Goal: Navigation & Orientation: Find specific page/section

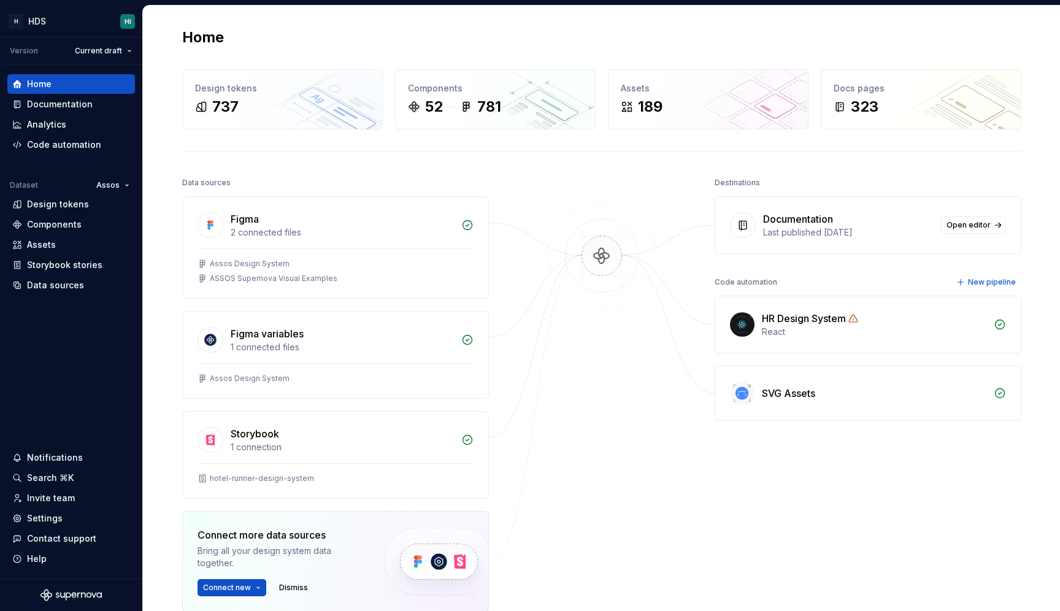
click at [156, 151] on div "Home Design tokens 737 Components 52 781 Assets 189 Docs pages 323 Data sources…" at bounding box center [601, 376] width 917 height 740
click at [77, 108] on div "Documentation" at bounding box center [60, 104] width 66 height 12
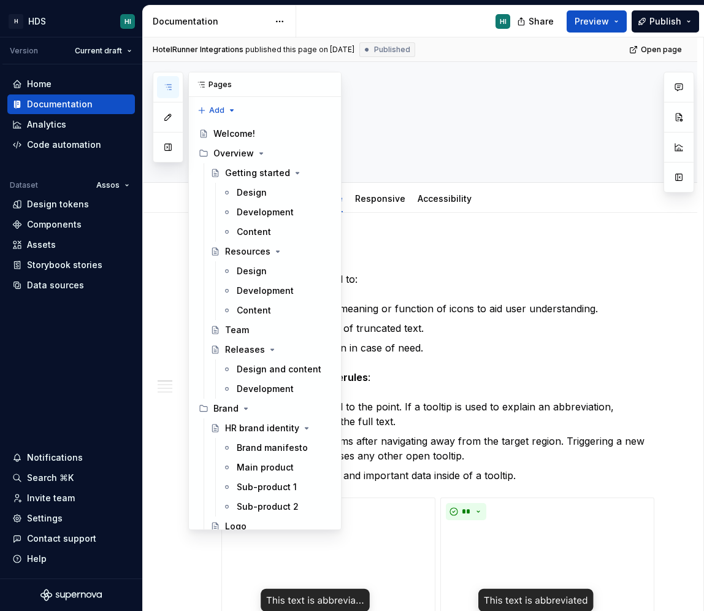
click at [171, 81] on button "button" at bounding box center [168, 87] width 22 height 22
click at [173, 142] on button "button" at bounding box center [168, 147] width 22 height 22
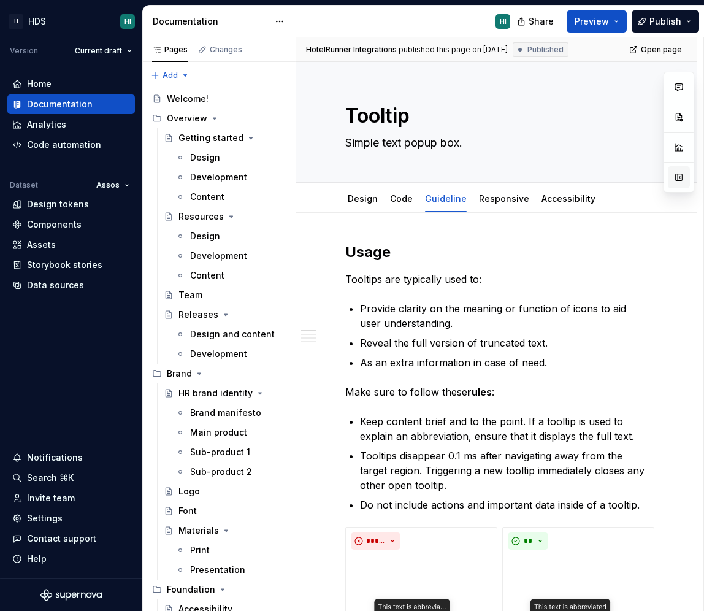
click at [672, 176] on button "button" at bounding box center [679, 177] width 22 height 22
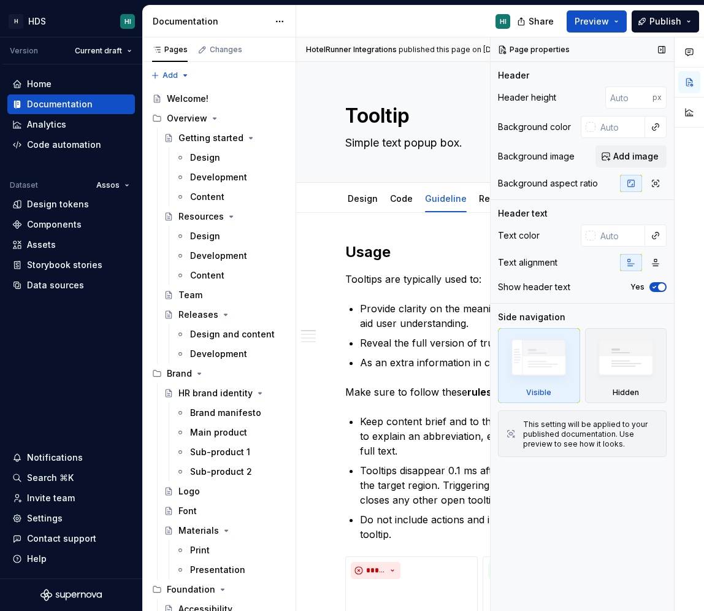
click at [607, 140] on div "Header height px Background color Background image Add image Background aspect …" at bounding box center [582, 142] width 169 height 113
click at [607, 131] on input "text" at bounding box center [621, 127] width 50 height 22
click at [596, 131] on input "text" at bounding box center [621, 127] width 50 height 22
click at [641, 88] on input "number" at bounding box center [628, 97] width 47 height 22
click at [383, 111] on textarea "Tooltip" at bounding box center [478, 115] width 270 height 29
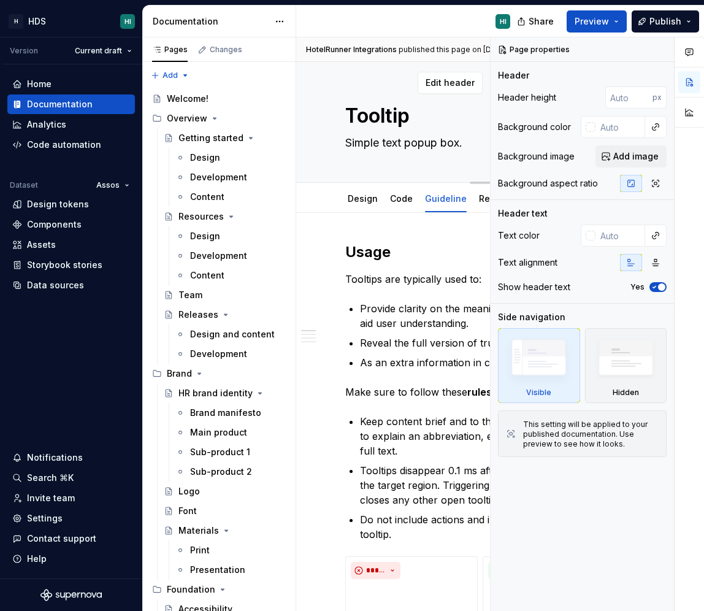
click at [341, 71] on div "Tooltip Simple text popup box. Edit header" at bounding box center [480, 122] width 368 height 121
click at [685, 75] on button "button" at bounding box center [689, 82] width 22 height 22
click at [659, 50] on button "button" at bounding box center [661, 49] width 17 height 17
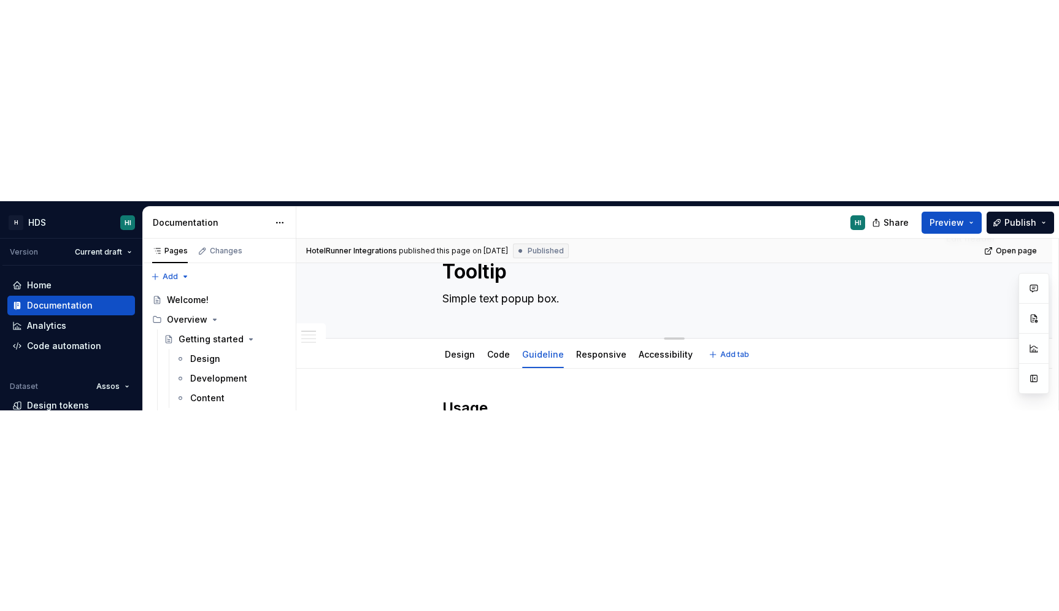
scroll to position [39, 0]
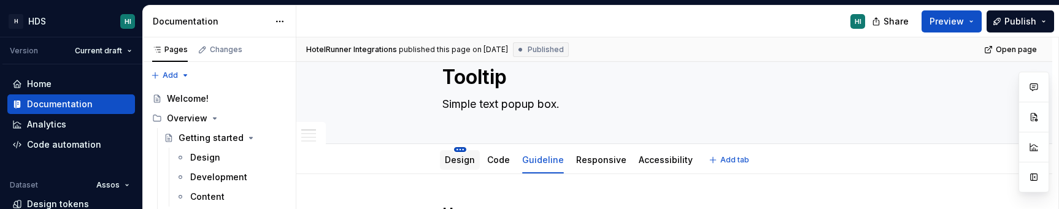
click at [460, 150] on html "H HDS HI Version Current draft Home Documentation Analytics Code automation Dat…" at bounding box center [529, 104] width 1059 height 209
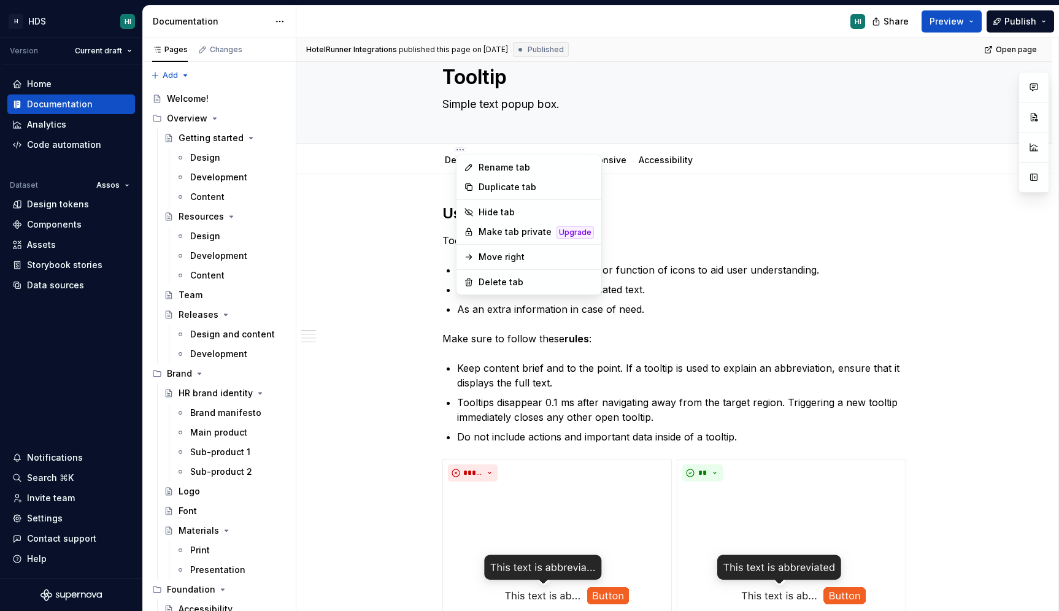
click at [411, 278] on html "H HDS HI Version Current draft Home Documentation Analytics Code automation Dat…" at bounding box center [529, 305] width 1059 height 611
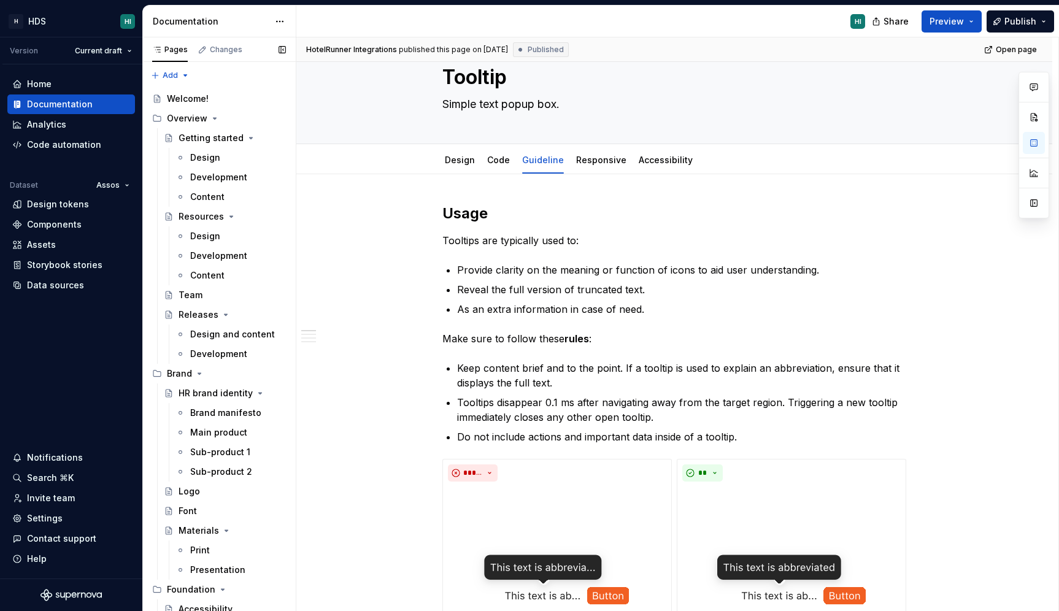
click at [0, 0] on button "Page tree" at bounding box center [0, 0] width 0 height 0
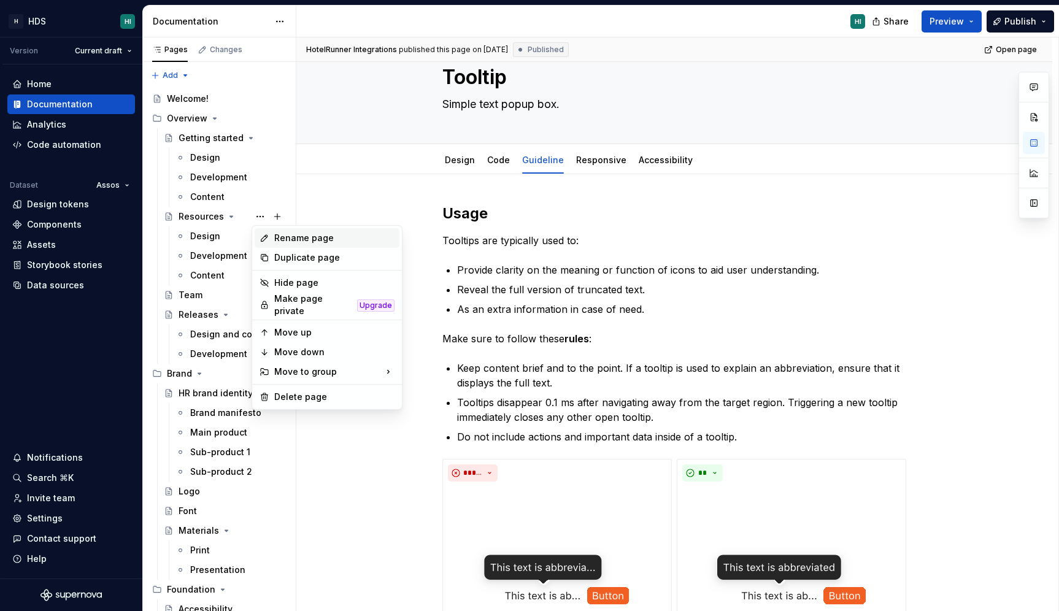
click at [294, 236] on div "Rename page" at bounding box center [334, 238] width 120 height 12
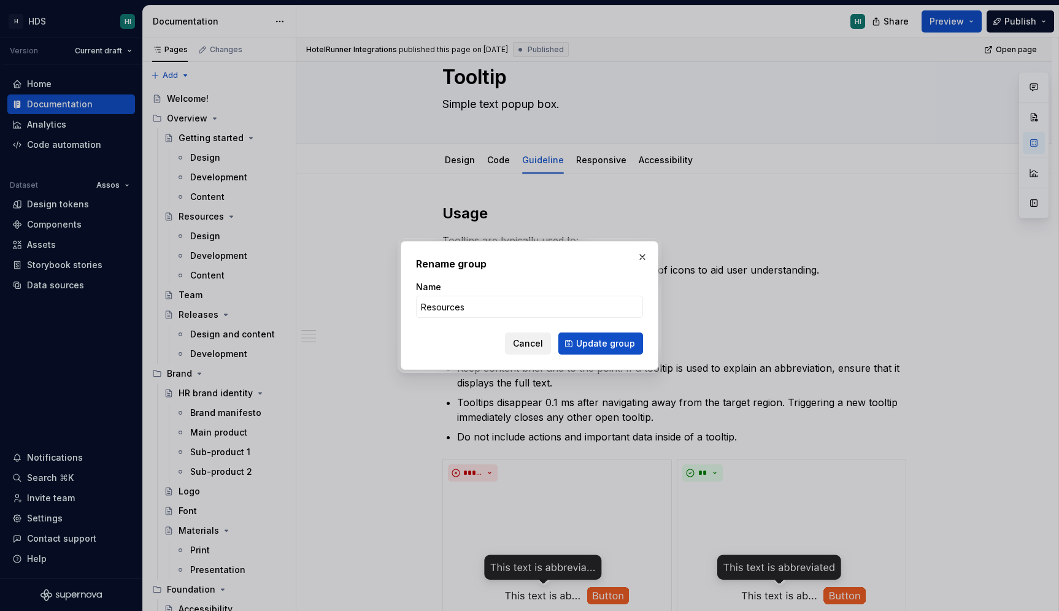
click at [526, 346] on span "Cancel" at bounding box center [528, 343] width 30 height 12
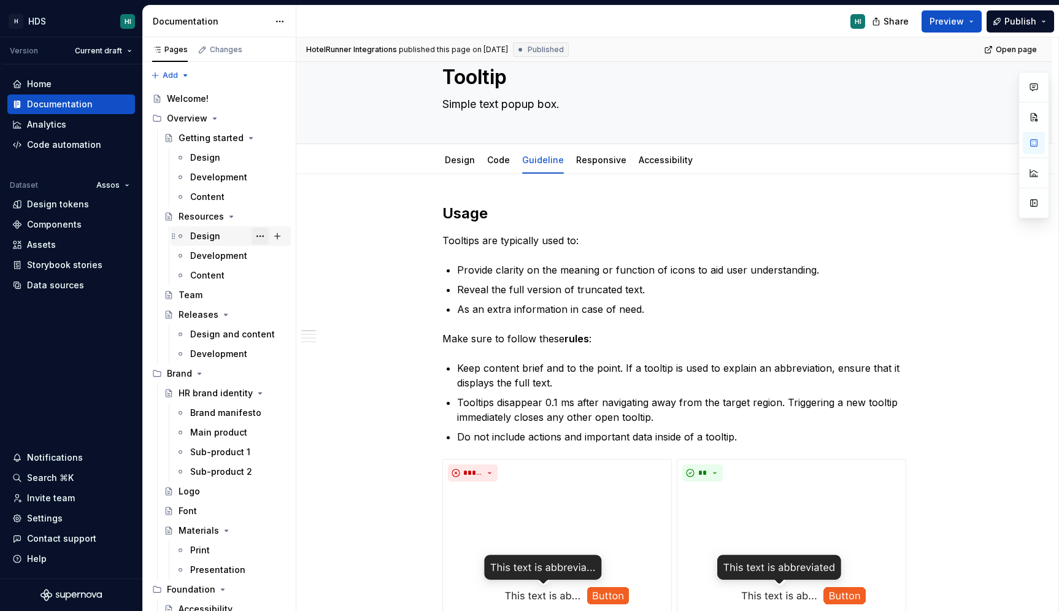
click at [264, 237] on button "Page tree" at bounding box center [259, 236] width 17 height 17
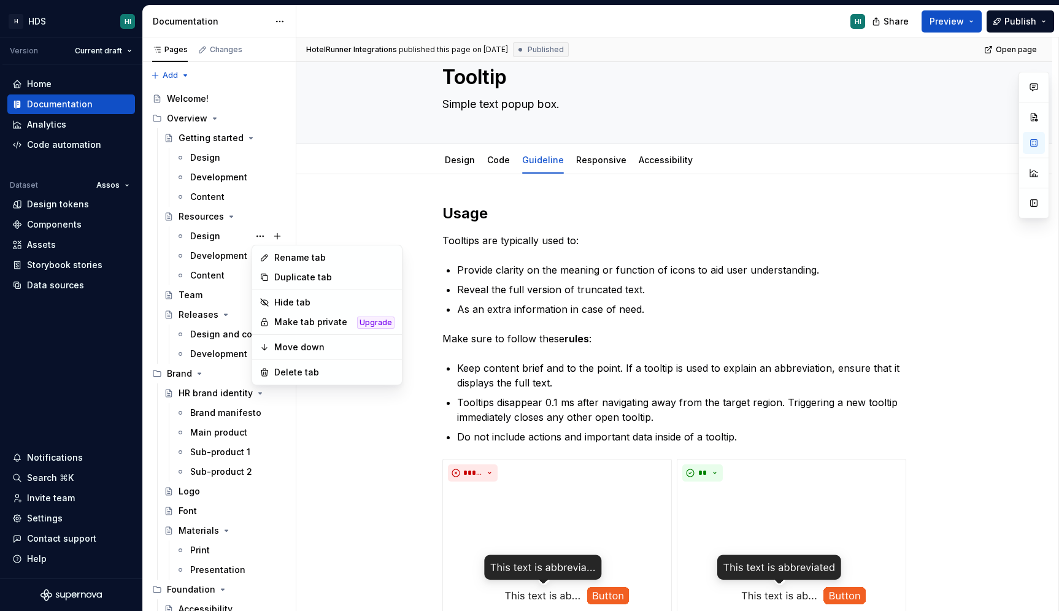
click at [348, 223] on html "H HDS HI Version Current draft Home Documentation Analytics Code automation Dat…" at bounding box center [529, 305] width 1059 height 611
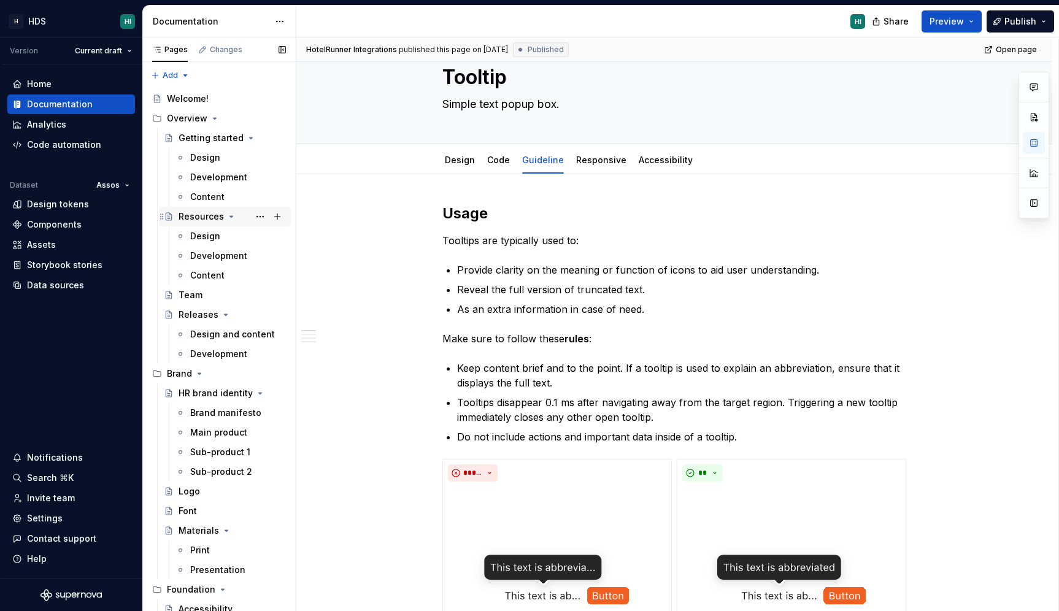
click at [165, 218] on icon "Page tree" at bounding box center [162, 217] width 10 height 10
click at [125, 178] on html "H HDS HI Version Current draft Home Documentation Analytics Code automation Dat…" at bounding box center [529, 305] width 1059 height 611
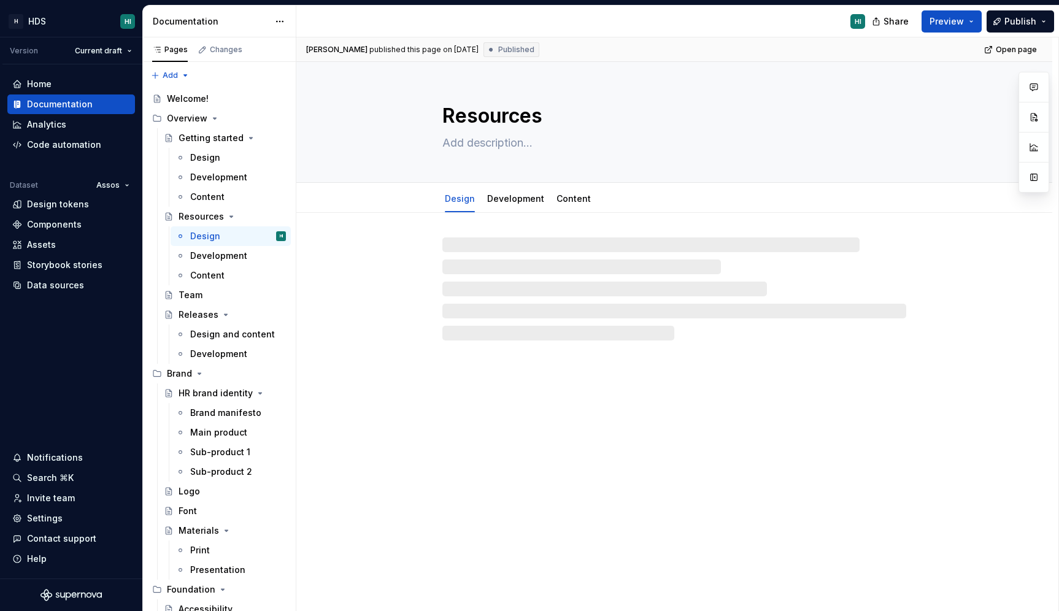
click at [125, 180] on html "H HDS HI Version Current draft Home Documentation Analytics Code automation Dat…" at bounding box center [529, 305] width 1059 height 611
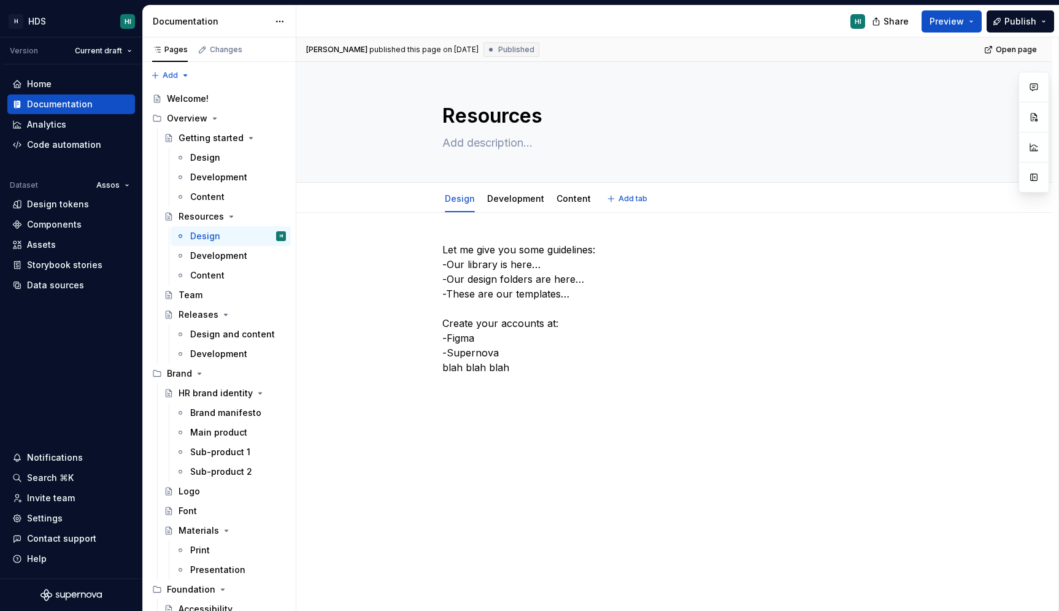
click at [383, 188] on div "Design Development Content Add tab" at bounding box center [674, 198] width 658 height 27
click at [374, 137] on div "Resources" at bounding box center [674, 122] width 658 height 120
drag, startPoint x: 673, startPoint y: 182, endPoint x: 650, endPoint y: 144, distance: 44.4
click at [953, 82] on button "Edit header" at bounding box center [970, 83] width 65 height 22
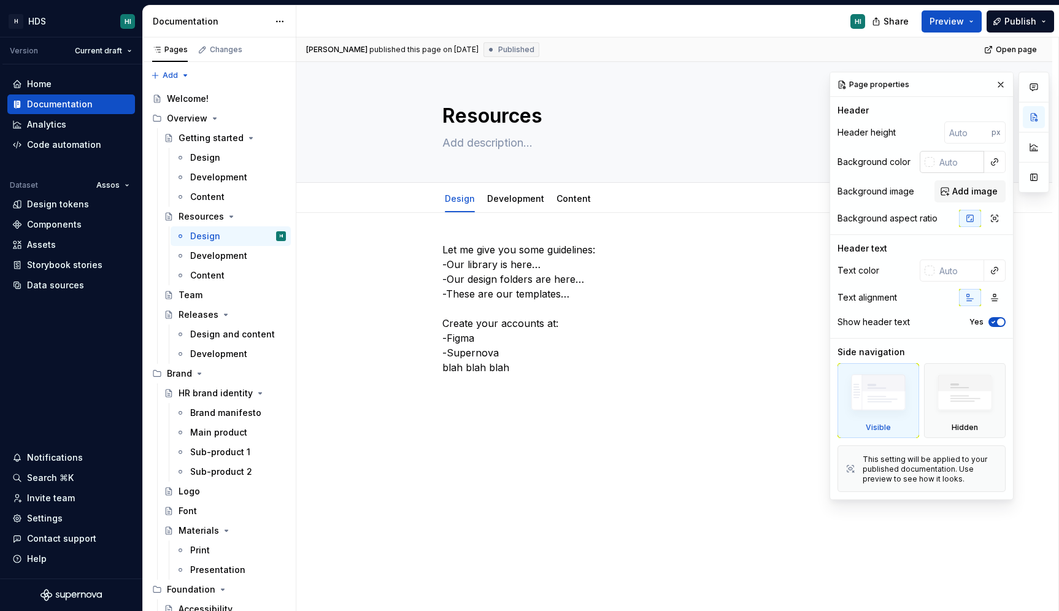
click at [929, 163] on div at bounding box center [929, 162] width 10 height 10
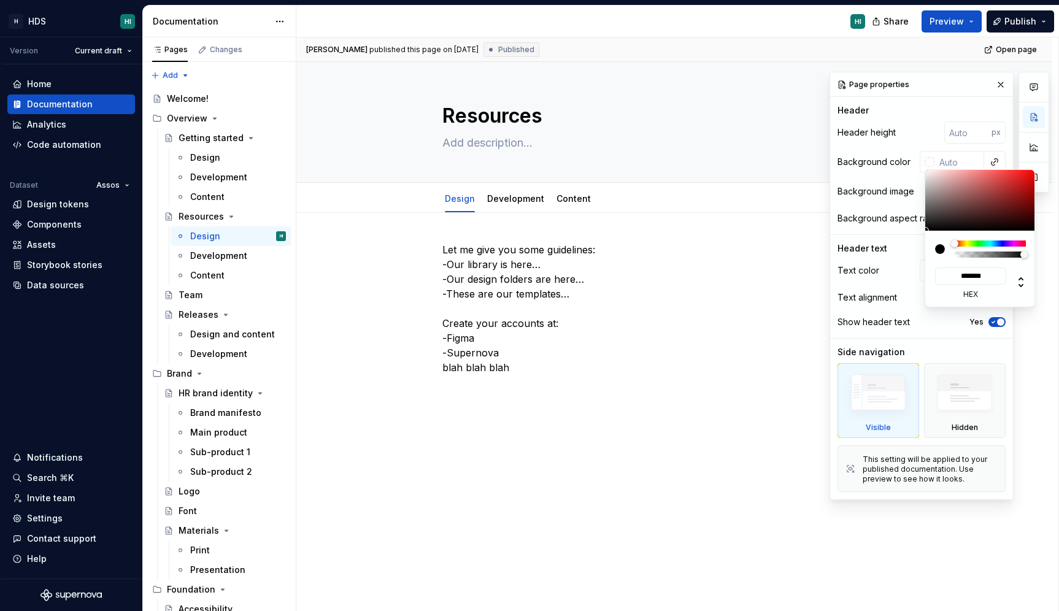
click at [894, 153] on div "Comments Open comments No comments yet Select ‘Comment’ from the block context …" at bounding box center [939, 286] width 220 height 428
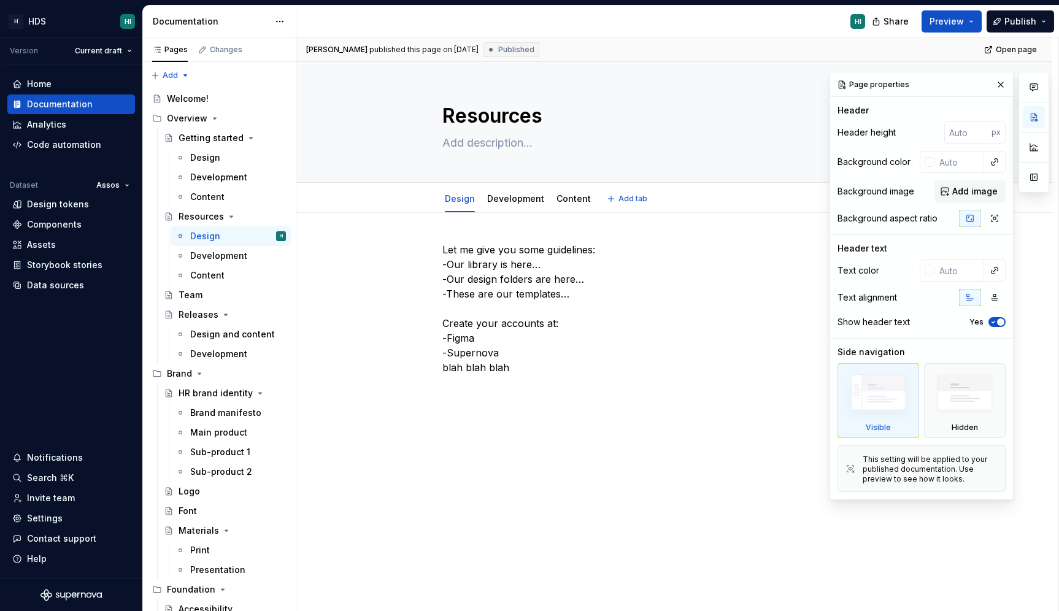
type textarea "*"
click at [358, 27] on div "HI" at bounding box center [585, 22] width 578 height 32
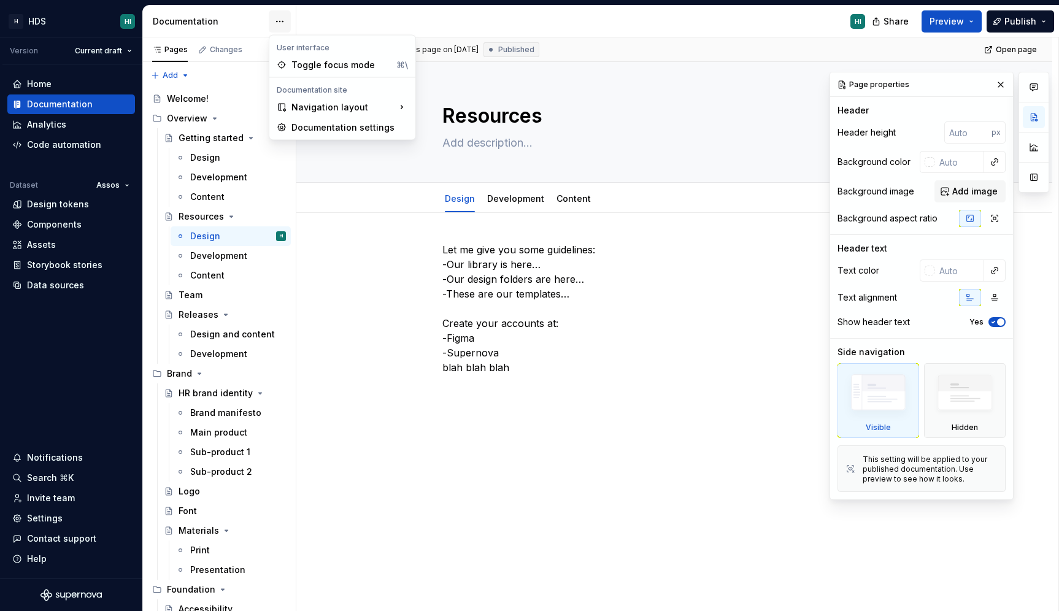
click at [275, 25] on html "H HDS HI Version Current draft Home Documentation Analytics Code automation Dat…" at bounding box center [529, 305] width 1059 height 611
click at [280, 23] on html "H HDS HI Version Current draft Home Documentation Analytics Code automation Dat…" at bounding box center [529, 305] width 1059 height 611
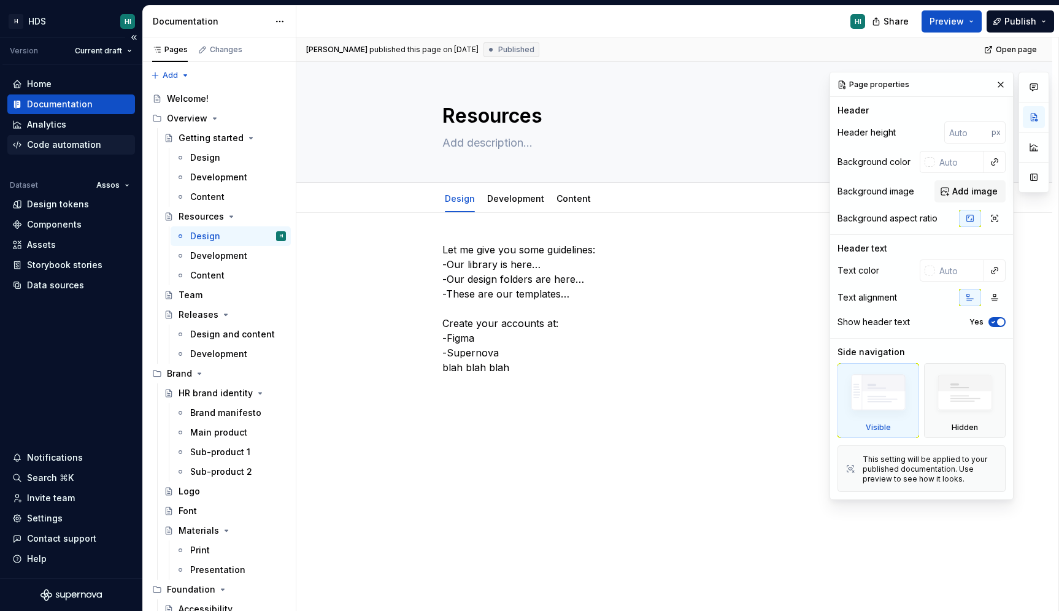
click at [75, 142] on div "Code automation" at bounding box center [64, 145] width 74 height 12
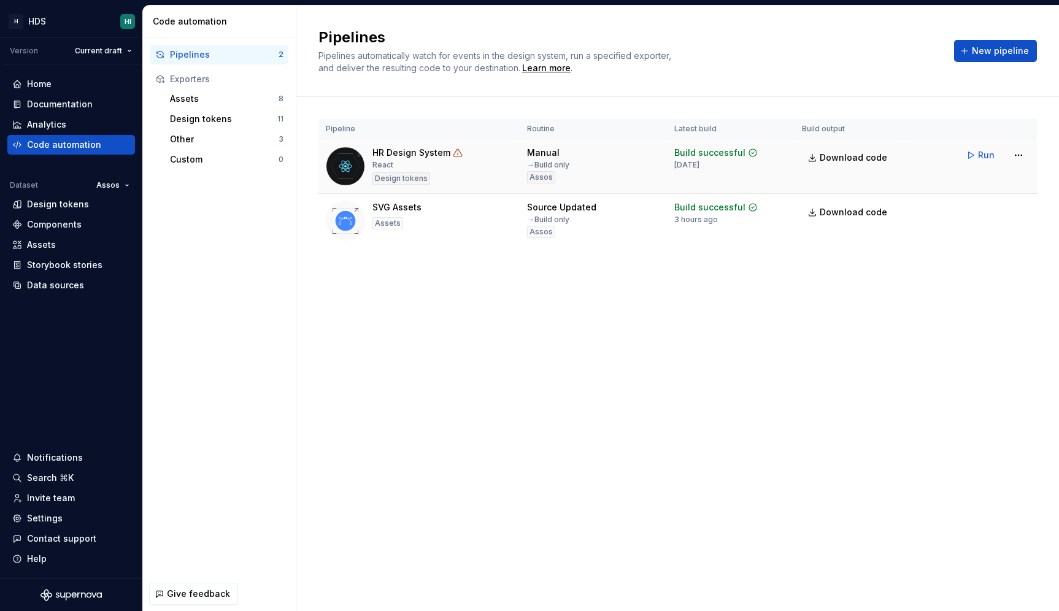
click at [399, 151] on div "HR Design System" at bounding box center [411, 153] width 78 height 12
click at [223, 105] on div "Assets 8" at bounding box center [226, 99] width 123 height 20
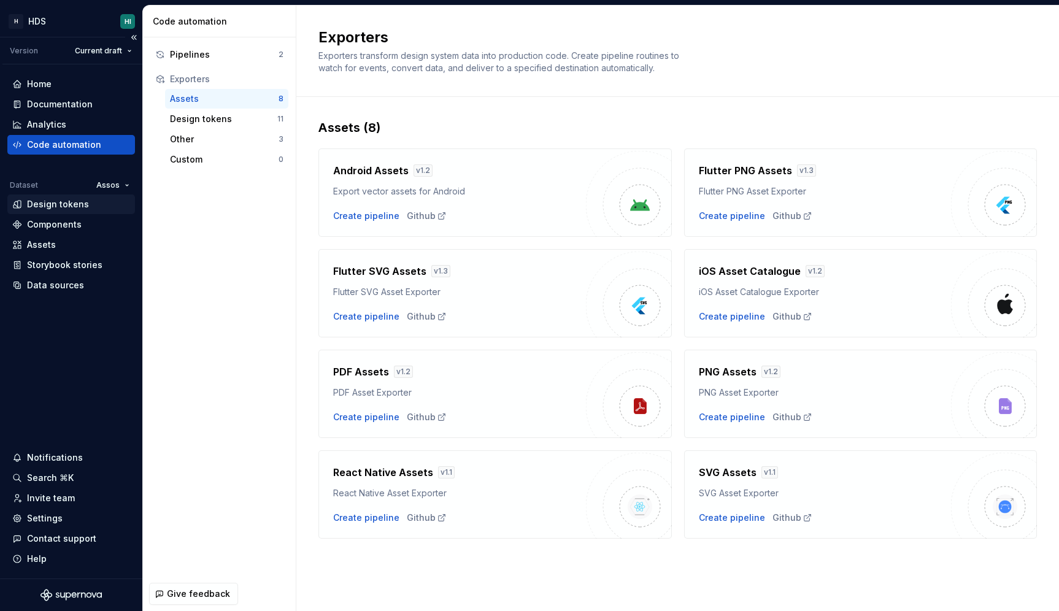
click at [78, 201] on div "Design tokens" at bounding box center [58, 204] width 62 height 12
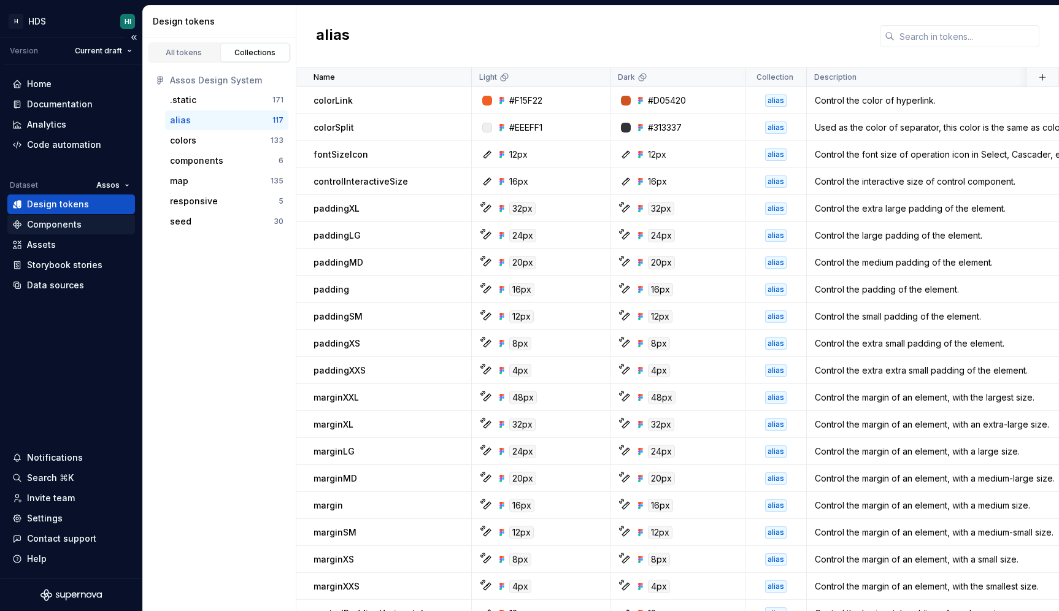
click at [52, 228] on div "Components" at bounding box center [54, 224] width 55 height 12
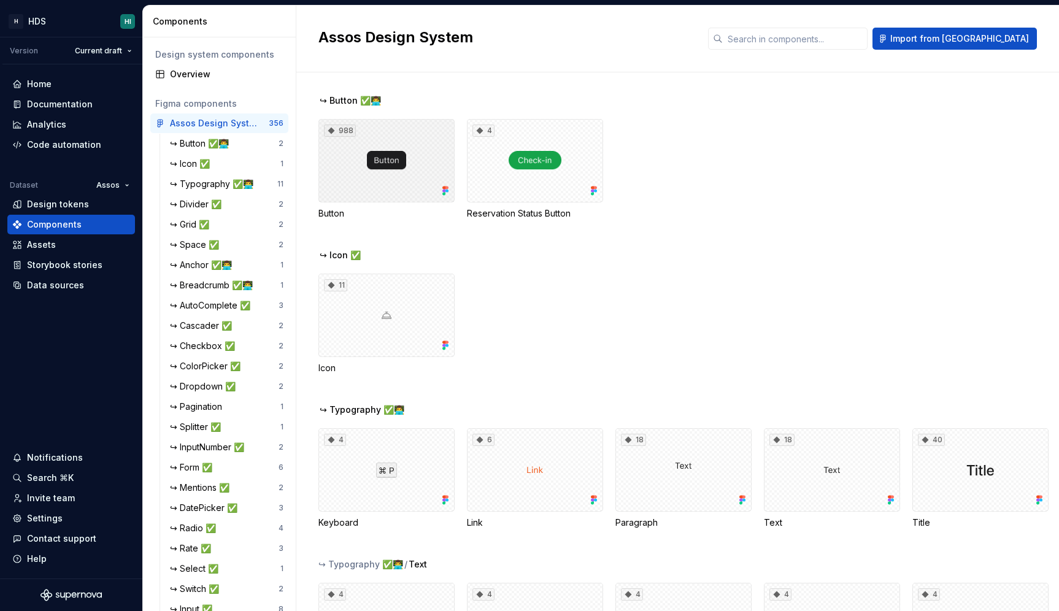
click at [405, 157] on div "988" at bounding box center [386, 160] width 136 height 83
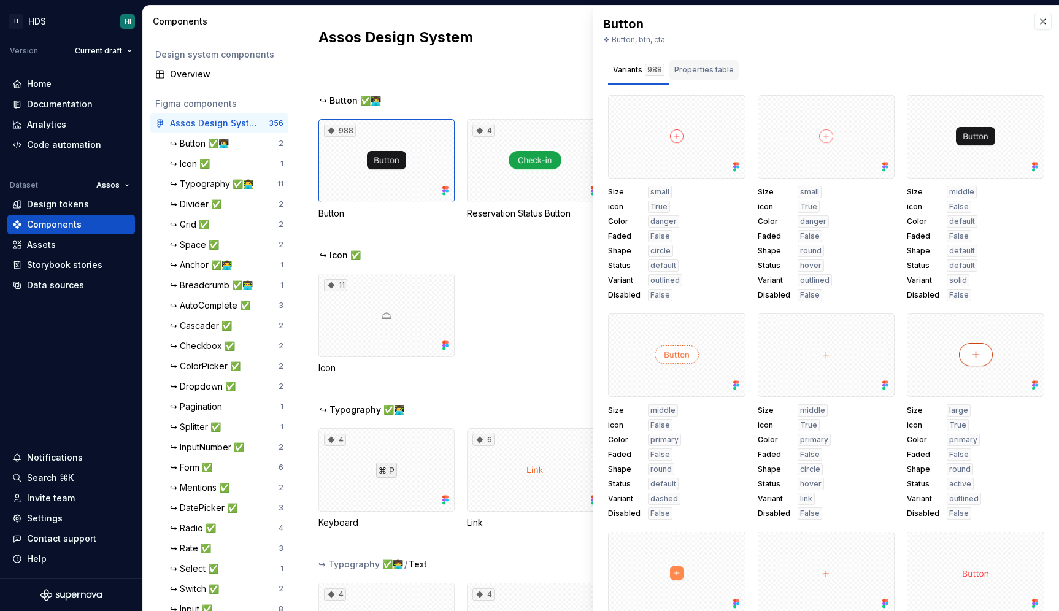
click at [708, 65] on div "Properties table" at bounding box center [703, 70] width 59 height 12
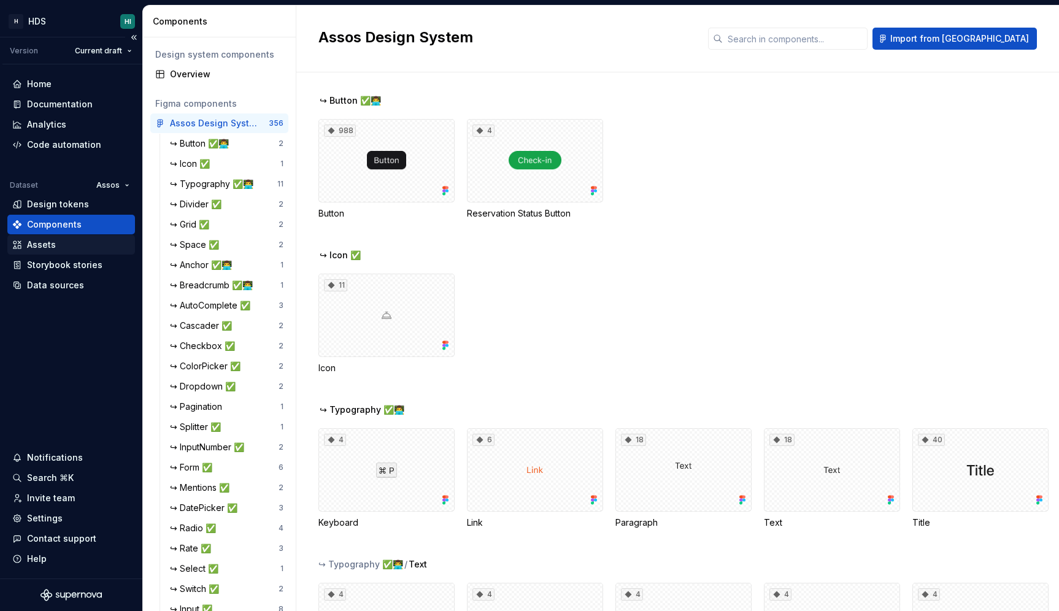
click at [79, 247] on div "Assets" at bounding box center [71, 245] width 118 height 12
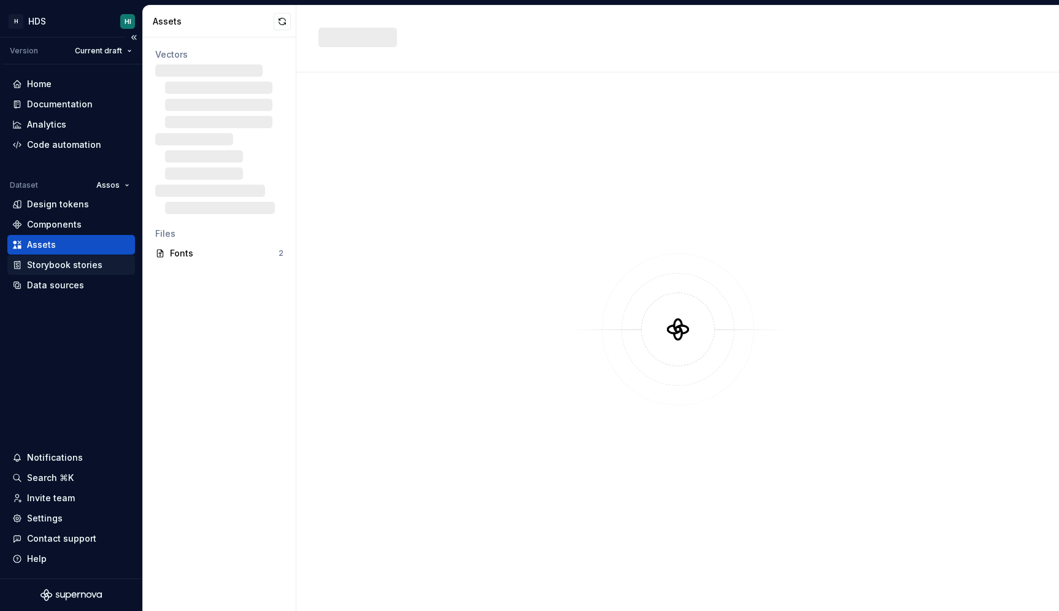
click at [79, 269] on div "Storybook stories" at bounding box center [64, 265] width 75 height 12
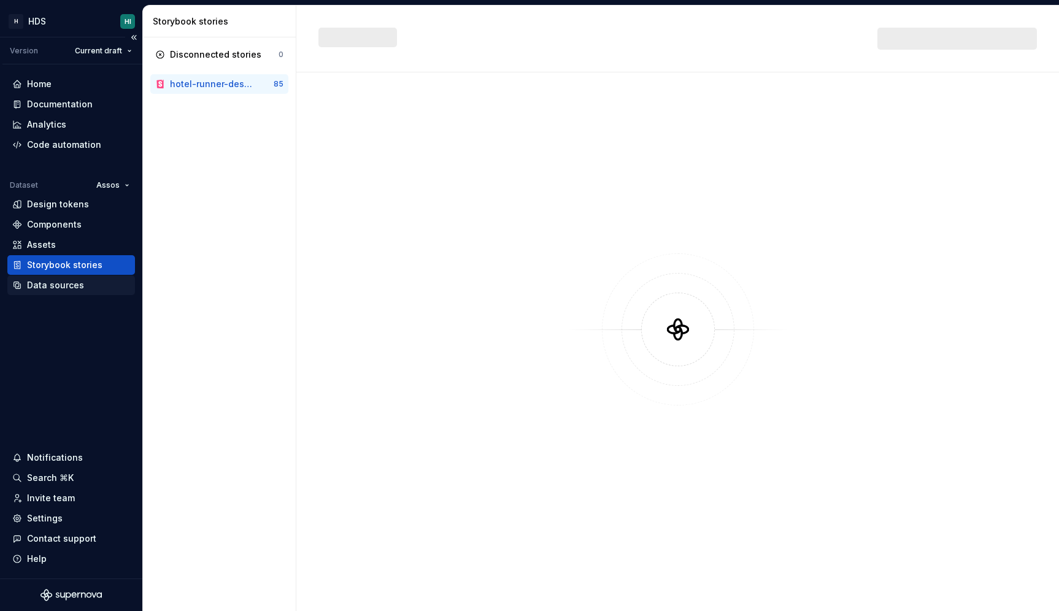
click at [77, 286] on div "Data sources" at bounding box center [55, 285] width 57 height 12
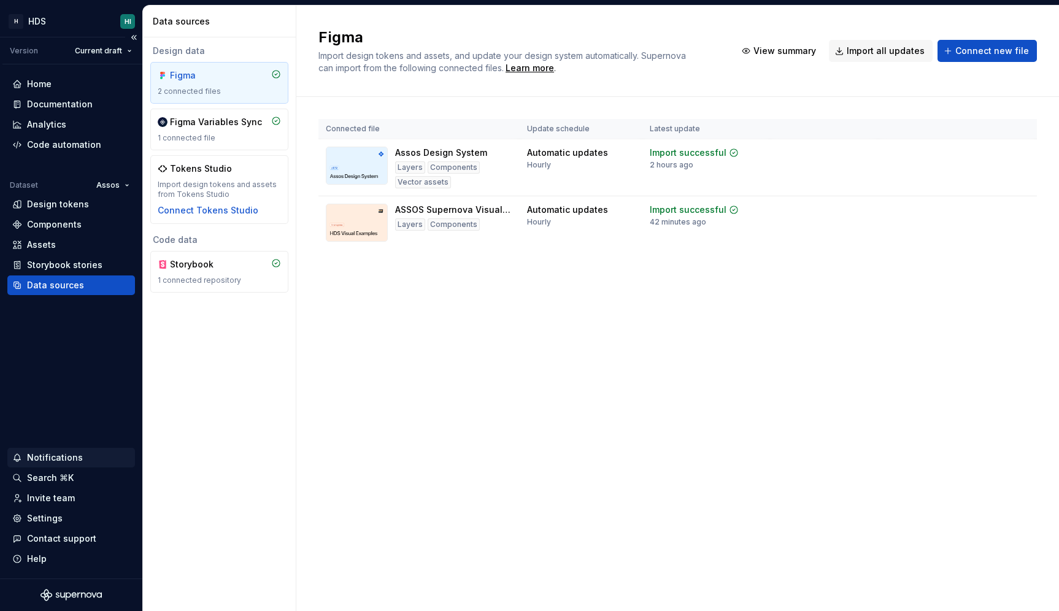
click at [88, 464] on div "Notifications" at bounding box center [71, 458] width 128 height 20
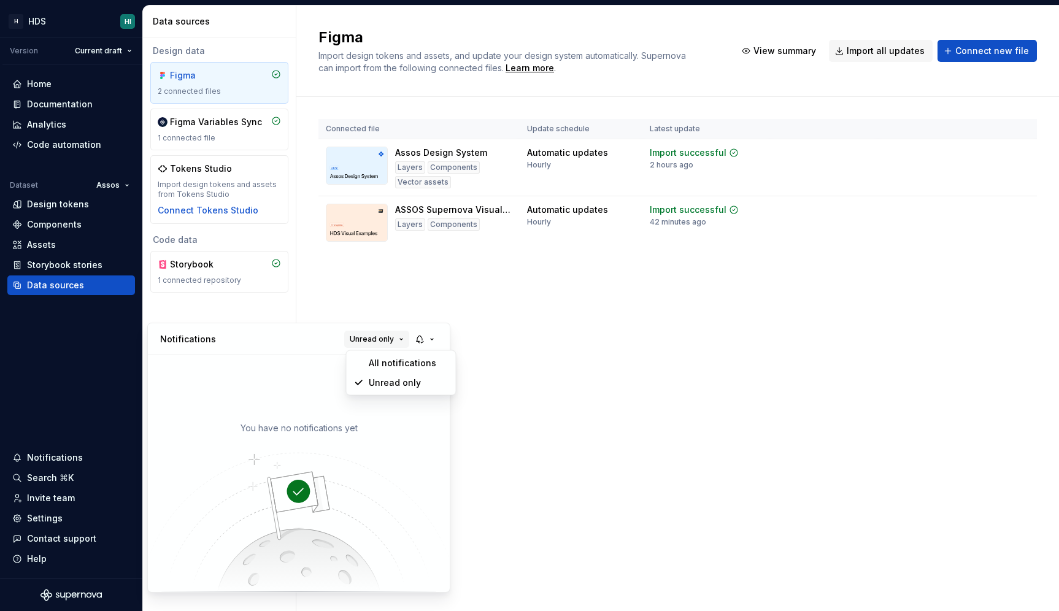
click at [393, 340] on span "Unread only" at bounding box center [372, 339] width 44 height 10
click at [438, 339] on button "button" at bounding box center [426, 339] width 28 height 17
click at [264, 386] on div "You have no notifications yet" at bounding box center [299, 473] width 302 height 237
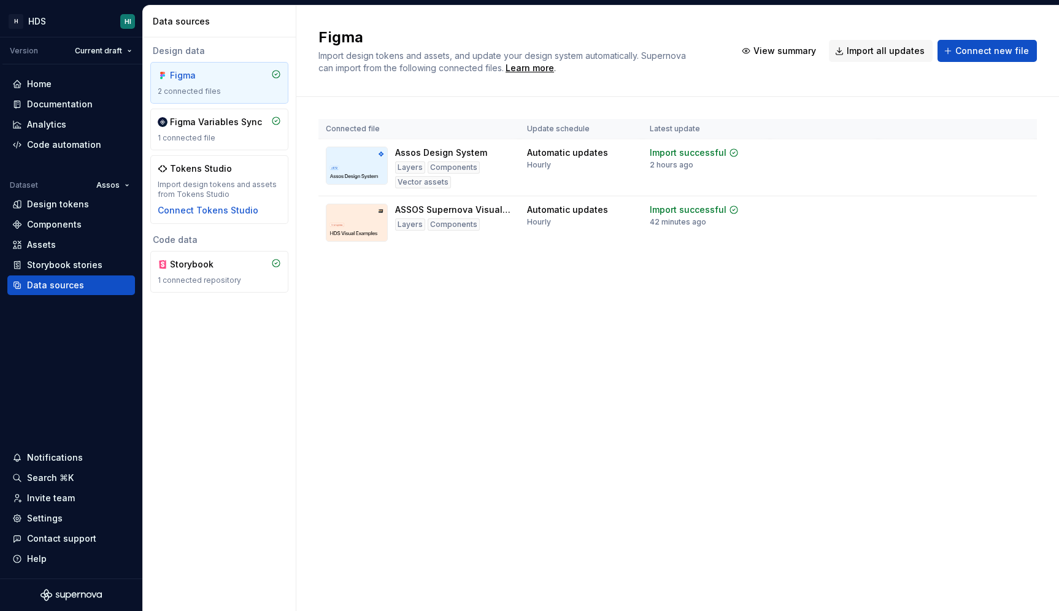
click at [67, 477] on html "H HDS HI Version Current draft Home Documentation Analytics Code automation Dat…" at bounding box center [529, 305] width 1059 height 611
click at [89, 477] on html "H HDS HI Version Current draft Home Documentation Analytics Code automation Dat…" at bounding box center [529, 305] width 1059 height 611
click at [58, 478] on html "H HDS HI Version Current draft Home Documentation Analytics Code automation Dat…" at bounding box center [529, 305] width 1059 height 611
click at [39, 481] on html "H HDS HI Version Current draft Home Documentation Analytics Code automation Dat…" at bounding box center [529, 305] width 1059 height 611
click at [56, 480] on div "Search ⌘K" at bounding box center [50, 478] width 47 height 12
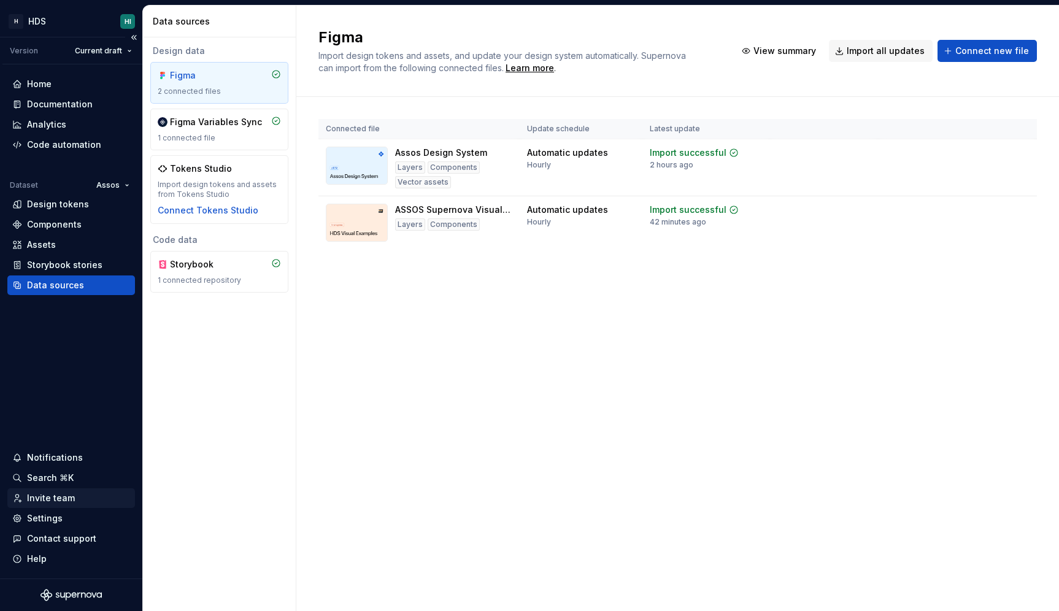
click at [73, 496] on div "Invite team" at bounding box center [71, 498] width 118 height 12
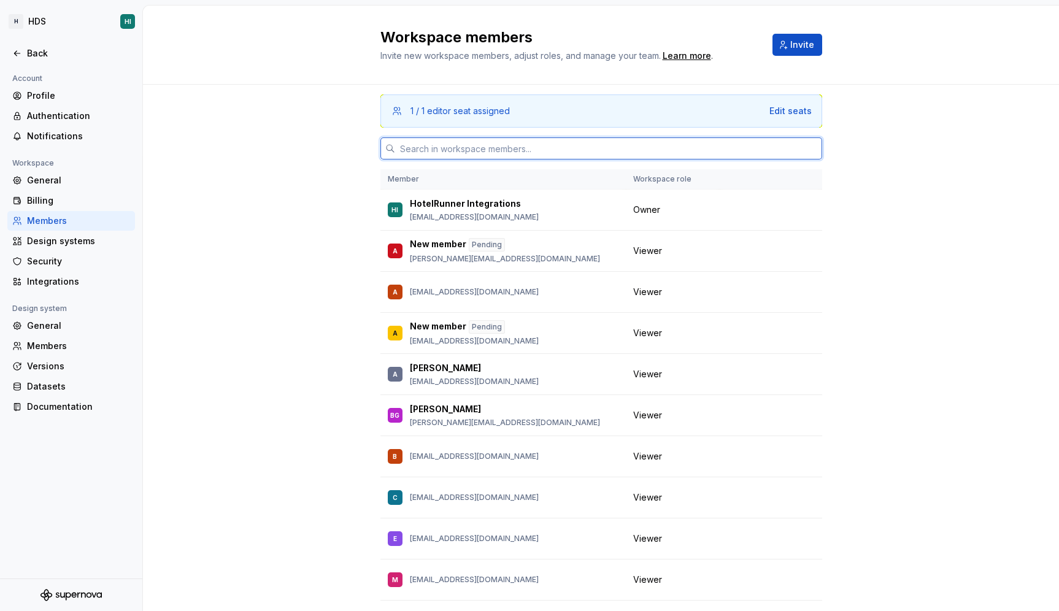
click at [611, 141] on input "text" at bounding box center [608, 148] width 427 height 22
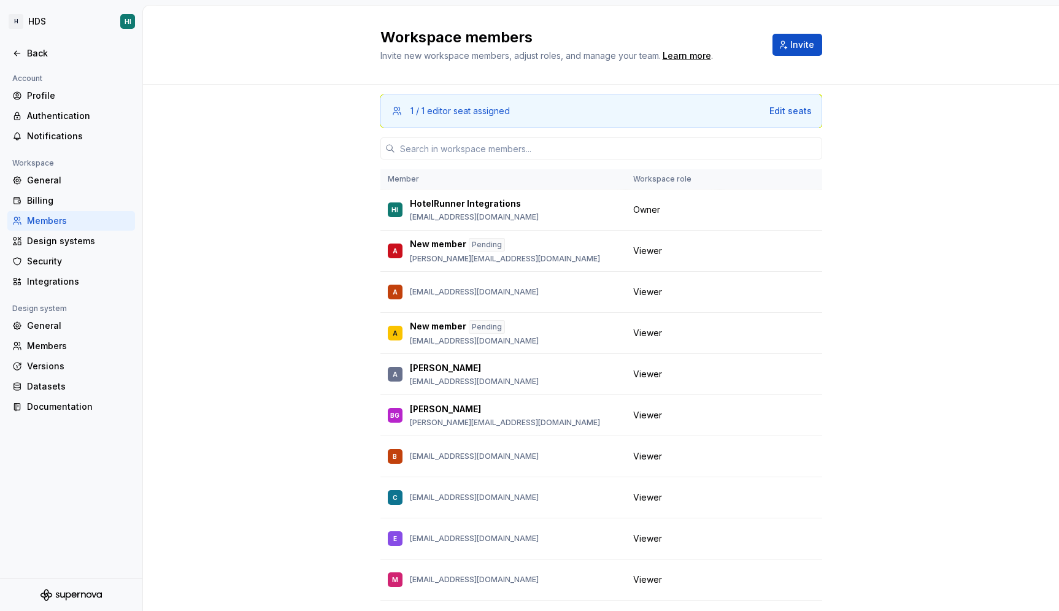
click at [623, 120] on div "1 / 1 editor seat assigned Edit seats" at bounding box center [601, 110] width 442 height 33
click at [105, 241] on div "Design systems" at bounding box center [78, 241] width 103 height 12
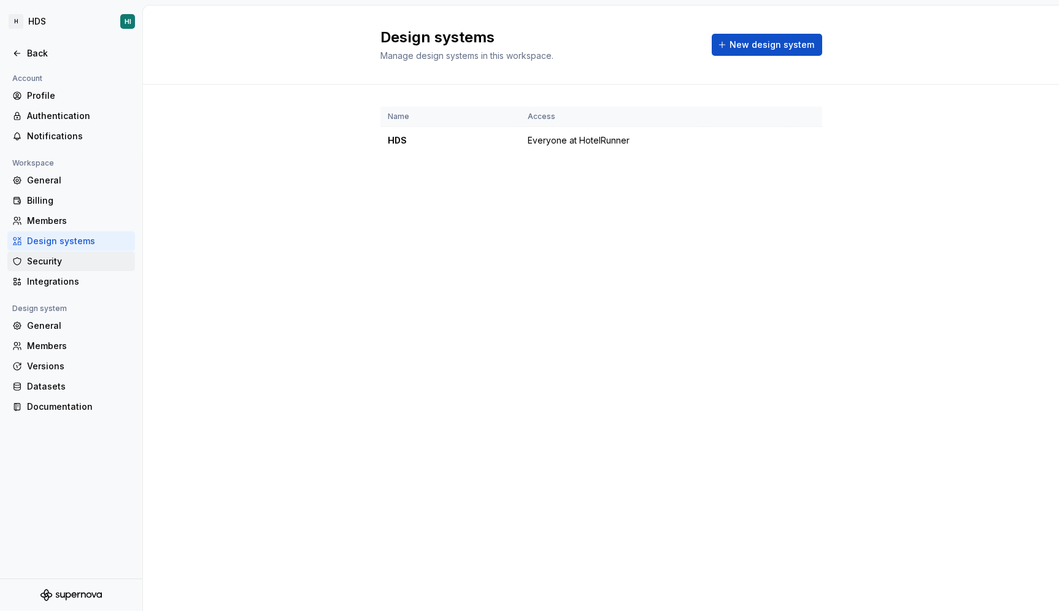
click at [97, 258] on div "Security" at bounding box center [78, 261] width 103 height 12
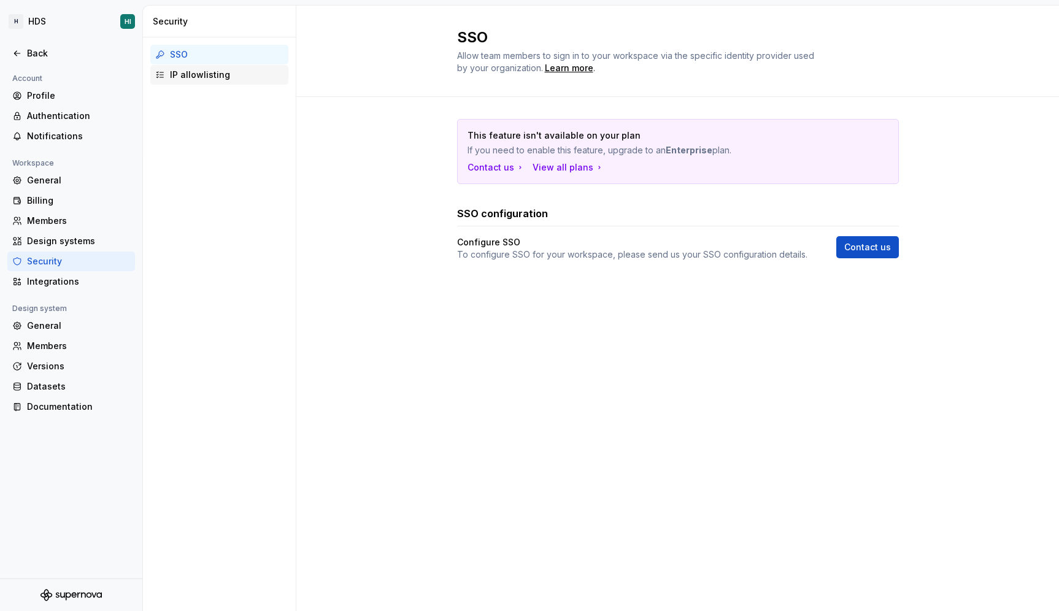
click at [253, 80] on div "IP allowlisting" at bounding box center [226, 75] width 113 height 12
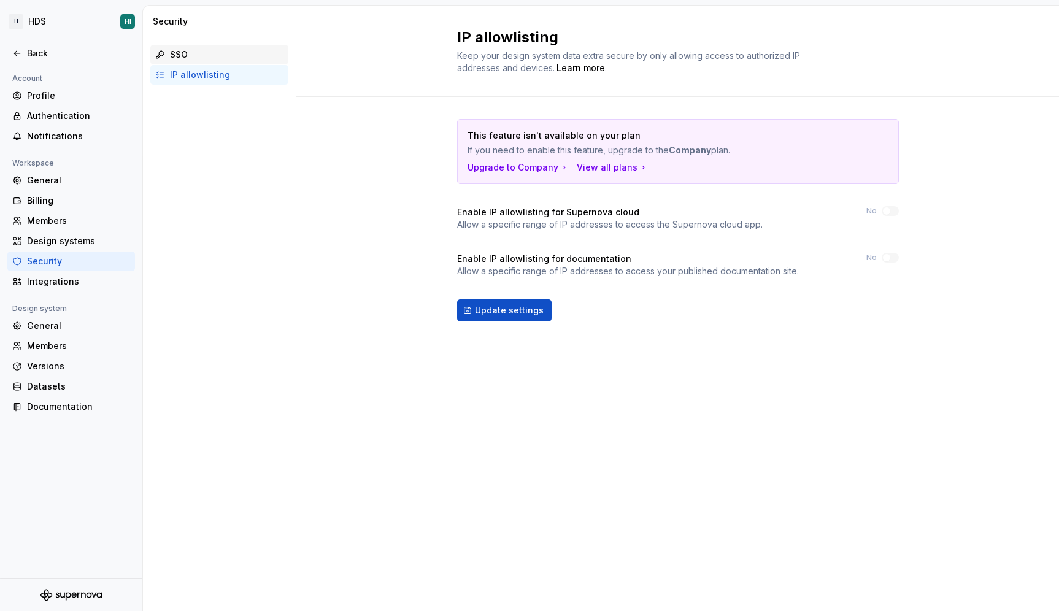
click at [243, 58] on div "SSO" at bounding box center [226, 54] width 113 height 12
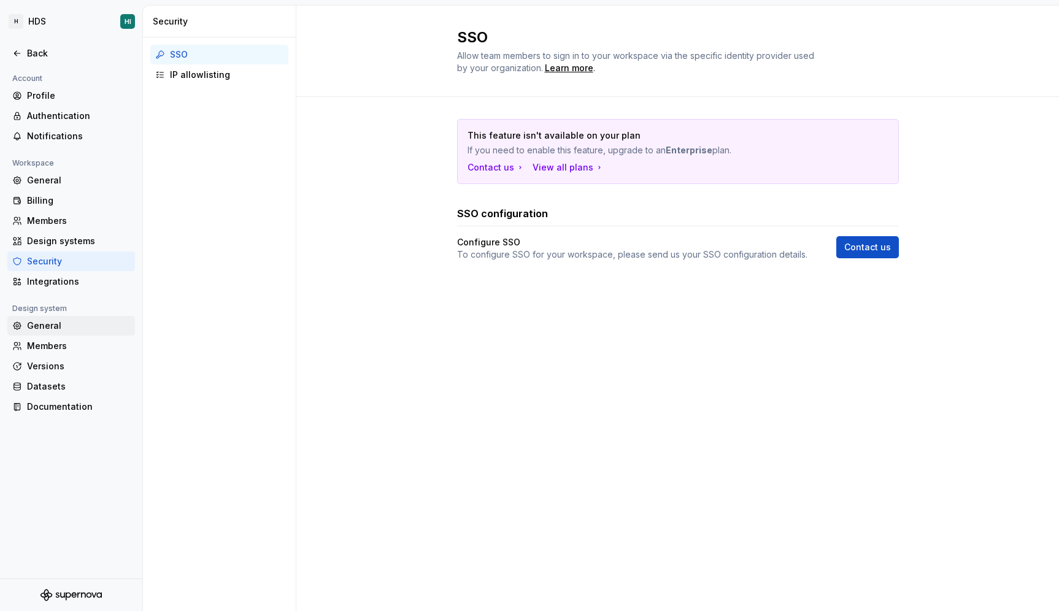
click at [58, 328] on div "General" at bounding box center [78, 326] width 103 height 12
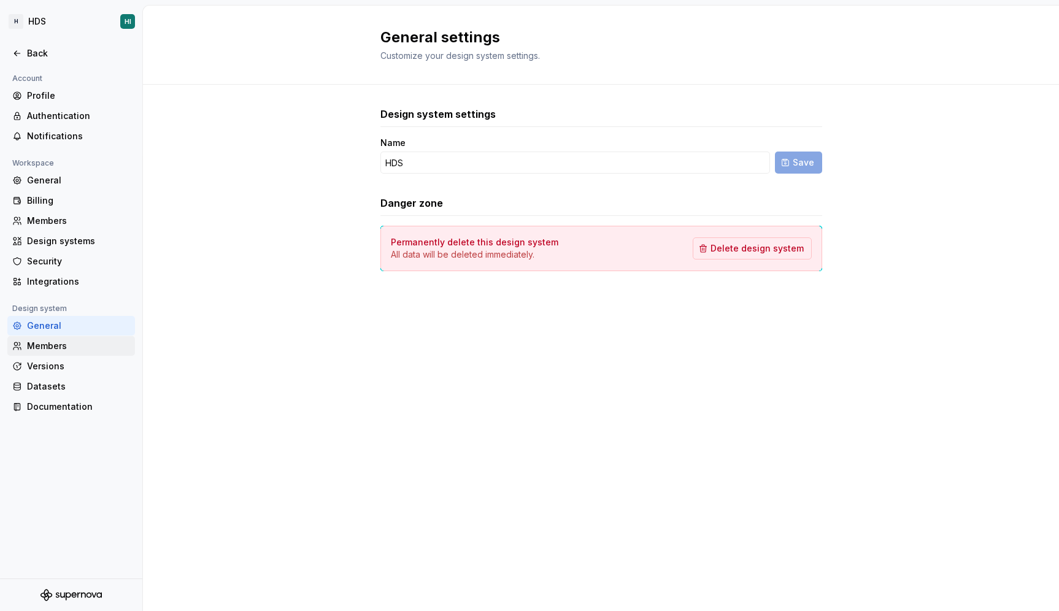
click at [59, 346] on div "Members" at bounding box center [78, 346] width 103 height 12
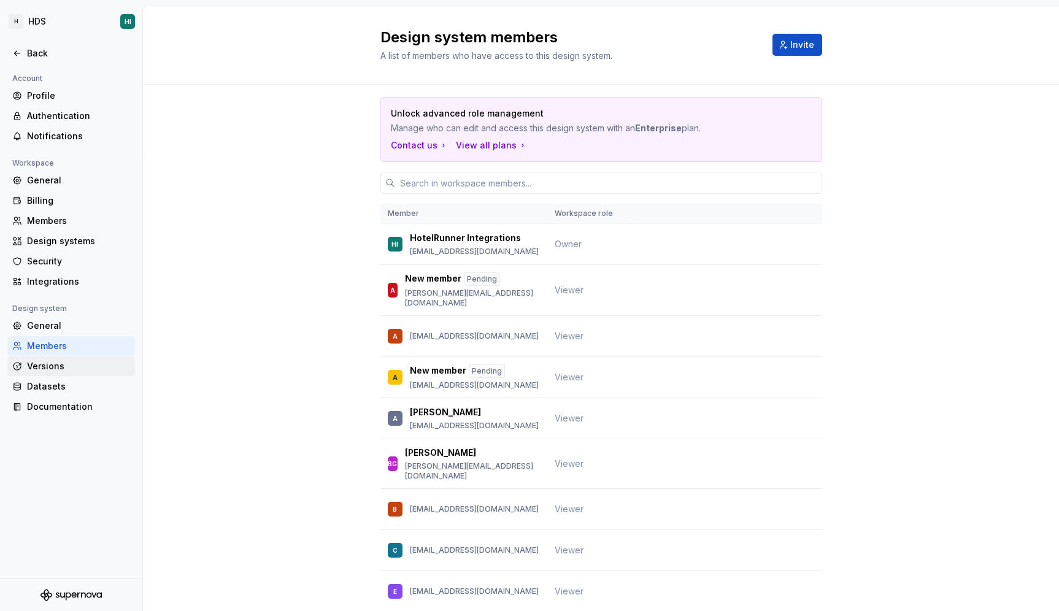
click at [59, 364] on div "Versions" at bounding box center [78, 366] width 103 height 12
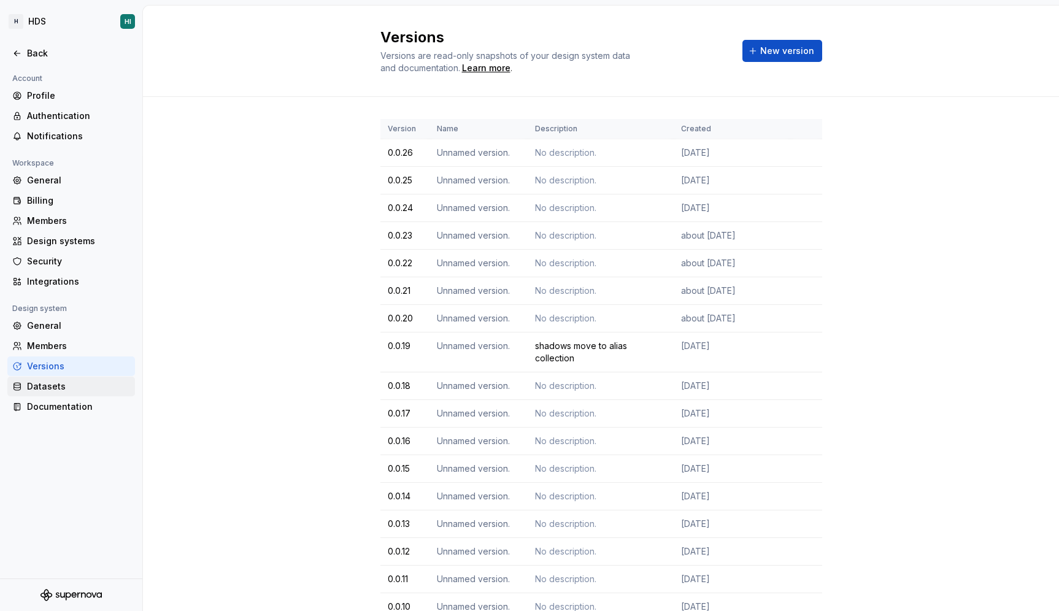
click at [59, 383] on div "Datasets" at bounding box center [78, 386] width 103 height 12
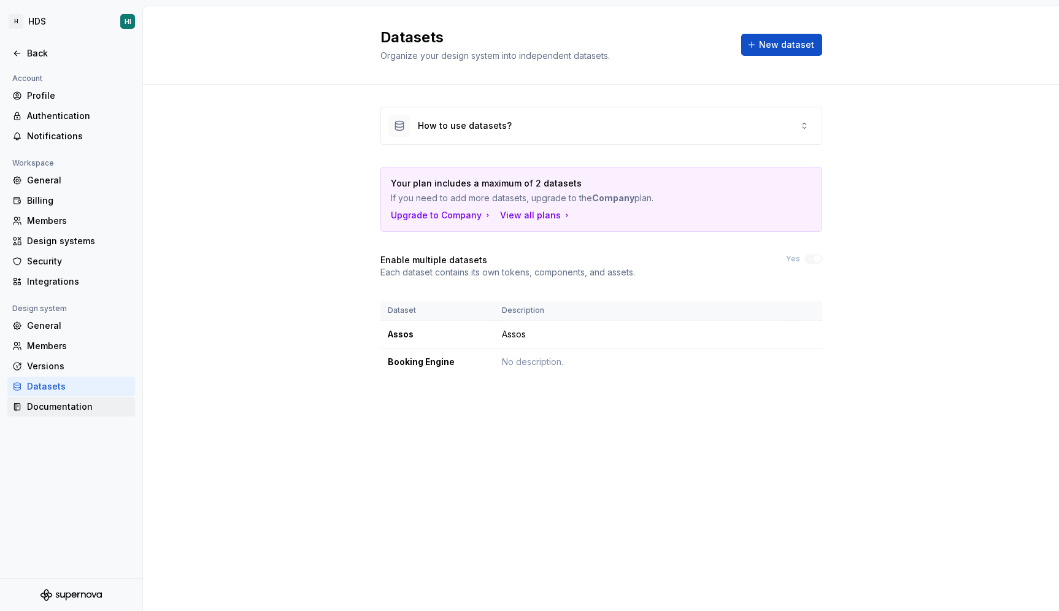
click at [66, 408] on div "Documentation" at bounding box center [78, 407] width 103 height 12
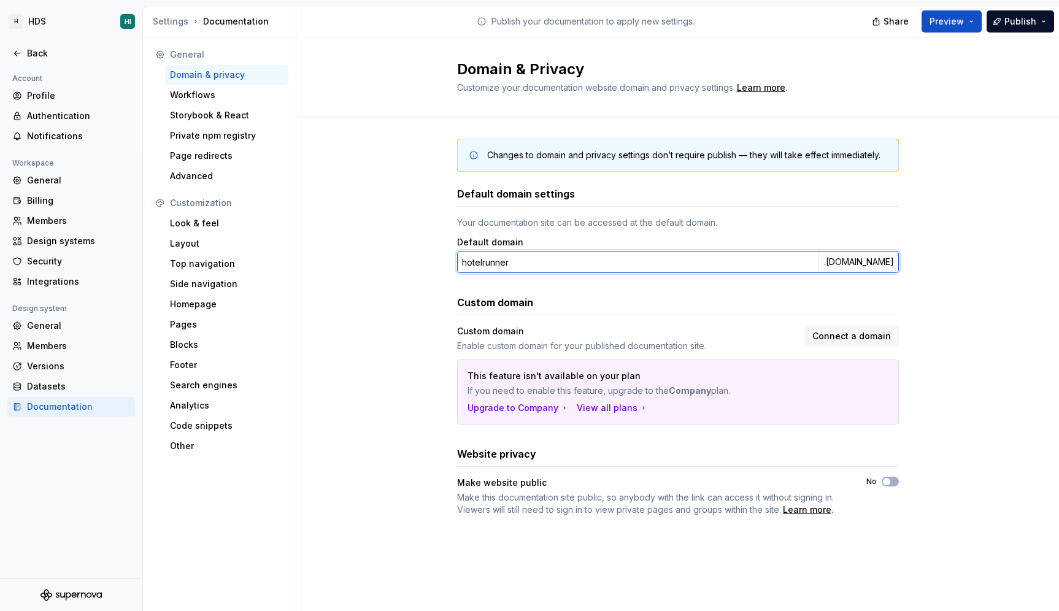
click at [550, 266] on input "hotelrunner" at bounding box center [637, 262] width 361 height 22
